Goal: Task Accomplishment & Management: Manage account settings

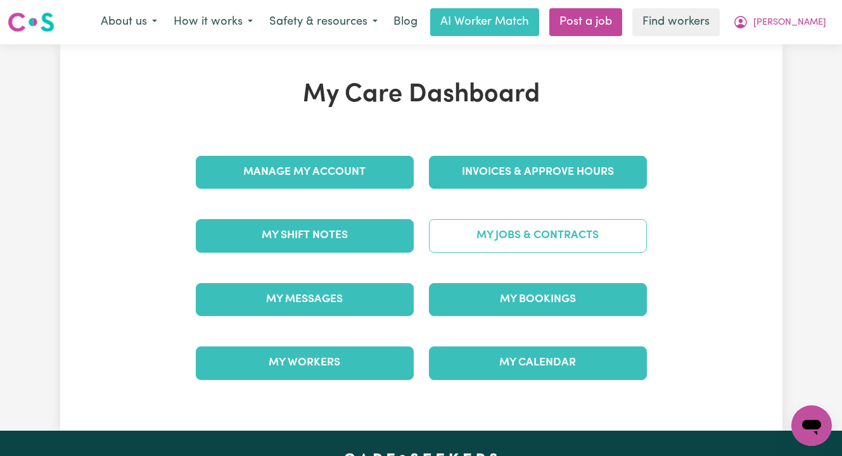
click at [528, 236] on link "My Jobs & Contracts" at bounding box center [538, 235] width 218 height 33
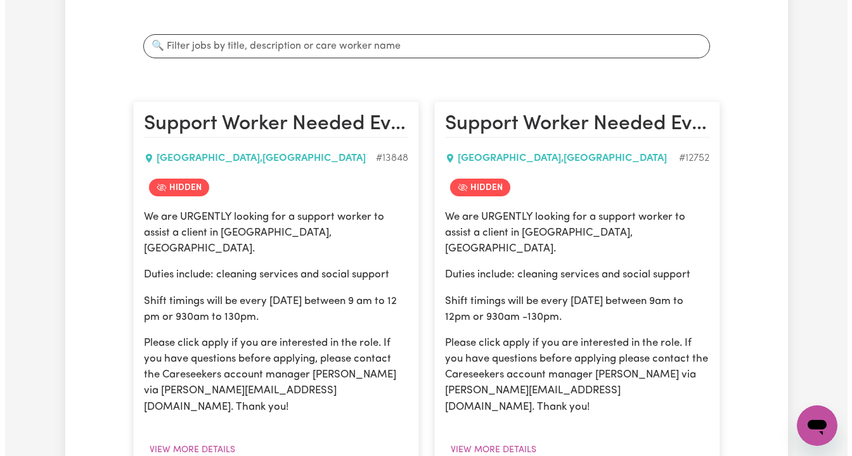
scroll to position [459, 0]
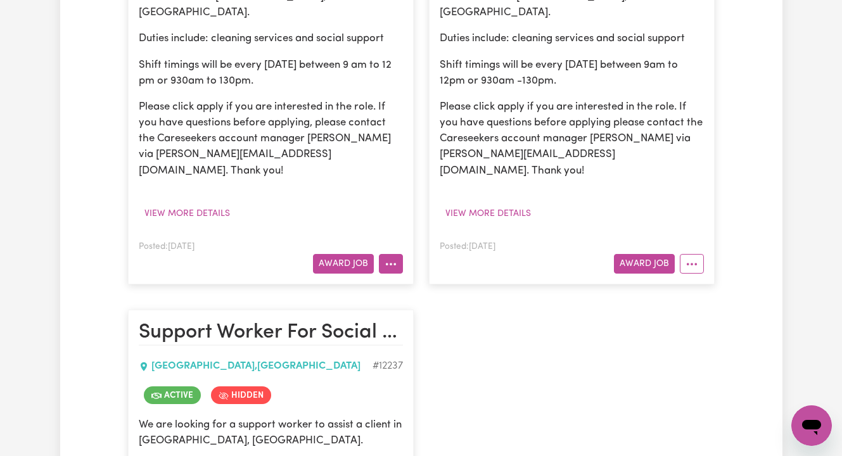
click at [395, 254] on button "More options" at bounding box center [391, 264] width 24 height 20
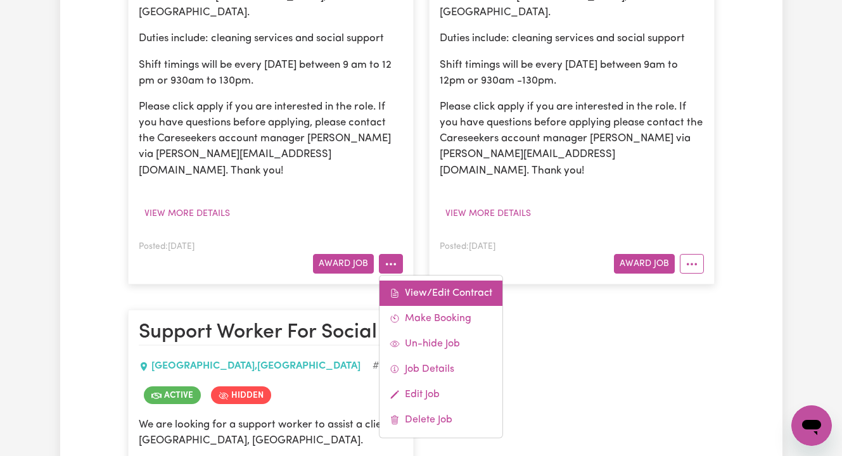
click at [416, 281] on link "View/Edit Contract" at bounding box center [441, 293] width 123 height 25
select select "WEEKDAY_DAYTIME"
select select "ASSISTANCE_SELF_CARE"
select select "ONE"
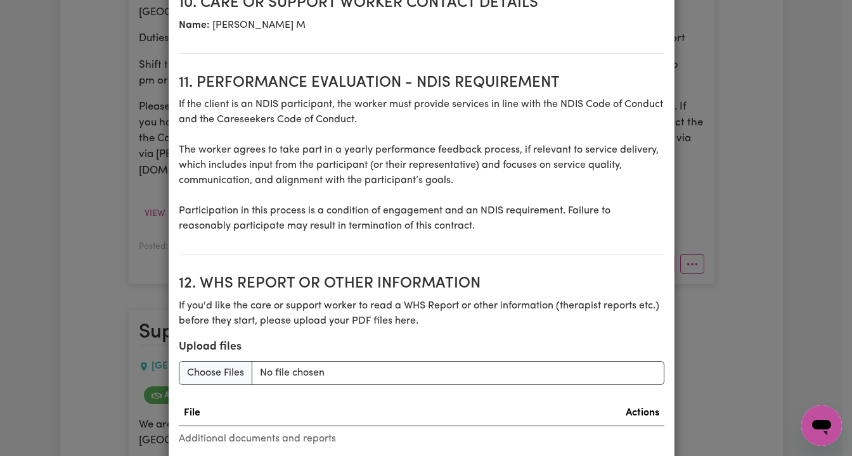
scroll to position [1763, 0]
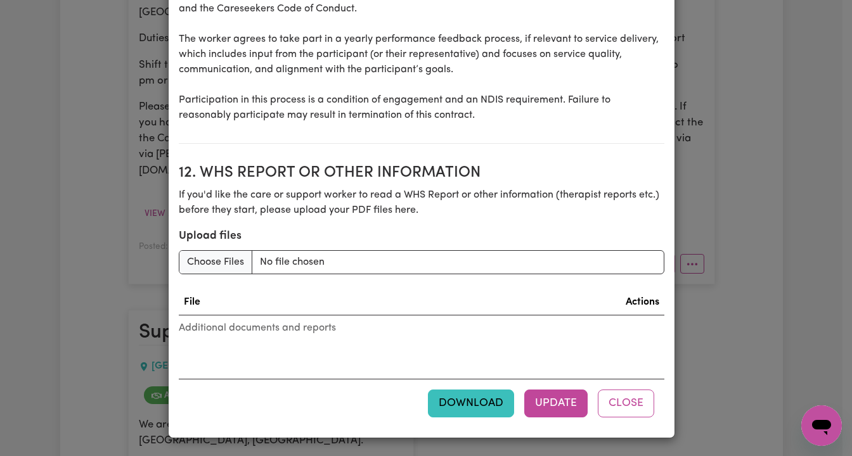
click at [474, 397] on button "Download" at bounding box center [471, 404] width 86 height 28
